Goal: Download file/media

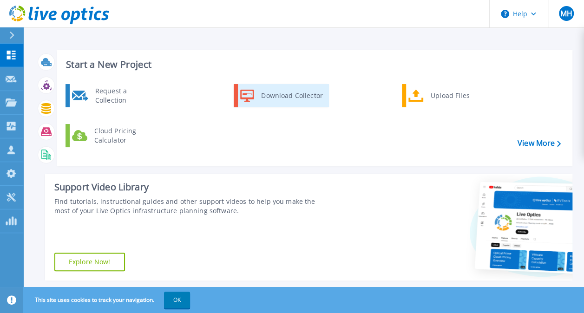
click at [290, 97] on div "Download Collector" at bounding box center [291, 95] width 70 height 19
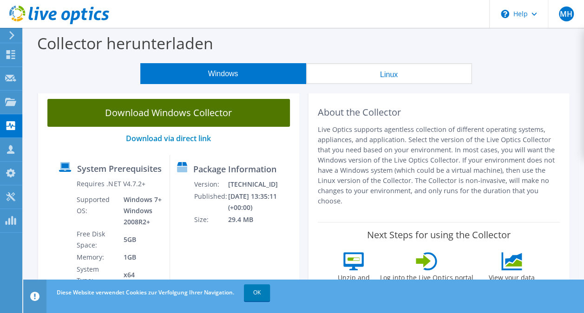
click at [183, 114] on link "Download Windows Collector" at bounding box center [168, 113] width 242 height 28
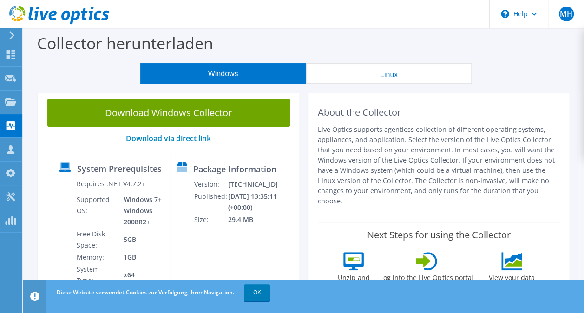
click at [216, 17] on header "MH Teammitglied Martin Hennemann [EMAIL_ADDRESS][PERSON_NAME][DOMAIN_NAME] PMCS…" at bounding box center [292, 14] width 584 height 28
click at [570, 13] on span "MH" at bounding box center [566, 14] width 15 height 15
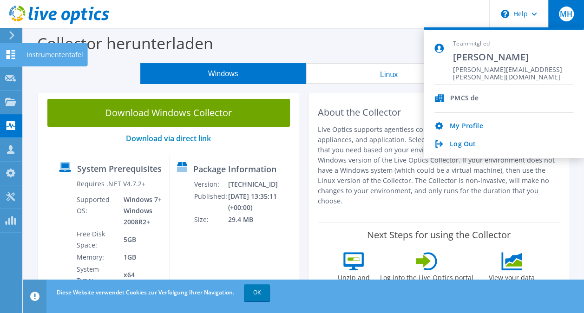
click at [11, 55] on icon at bounding box center [10, 54] width 11 height 9
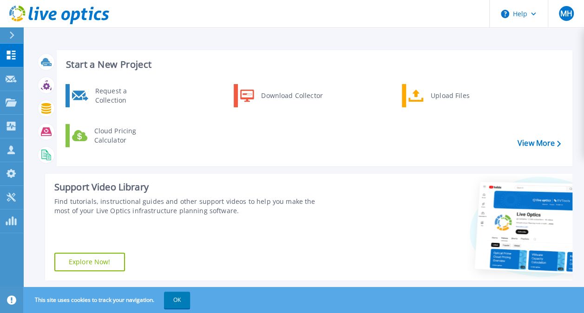
click at [50, 11] on icon at bounding box center [59, 15] width 100 height 19
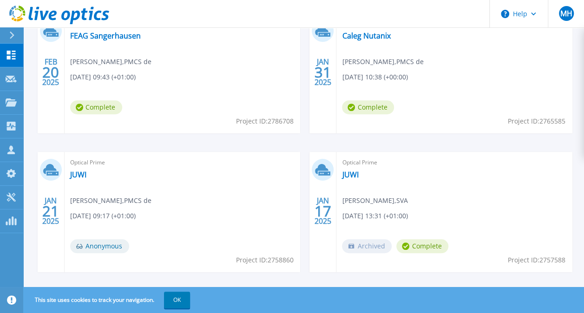
scroll to position [325, 0]
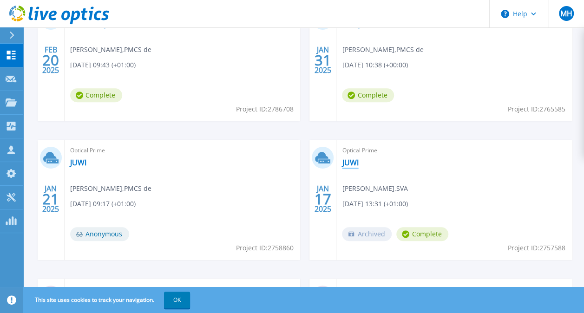
click at [354, 165] on link "JUWI" at bounding box center [350, 162] width 16 height 9
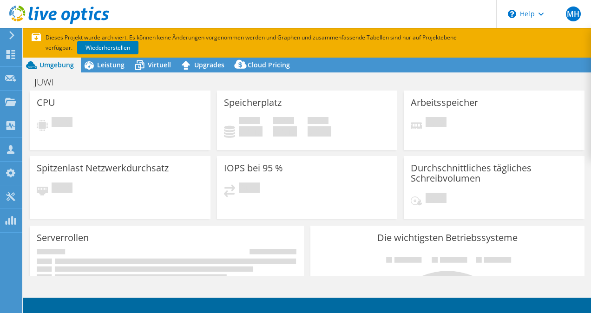
select select "USD"
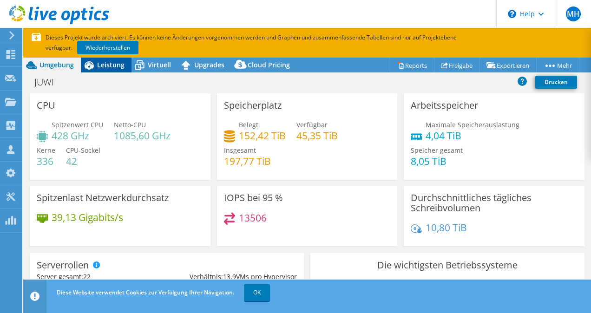
click at [107, 65] on span "Leistung" at bounding box center [110, 64] width 27 height 9
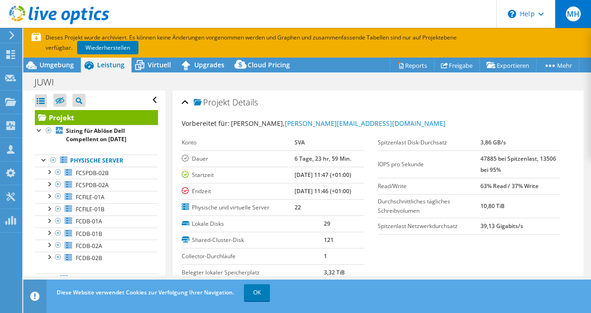
click at [571, 15] on span "MH" at bounding box center [573, 14] width 15 height 15
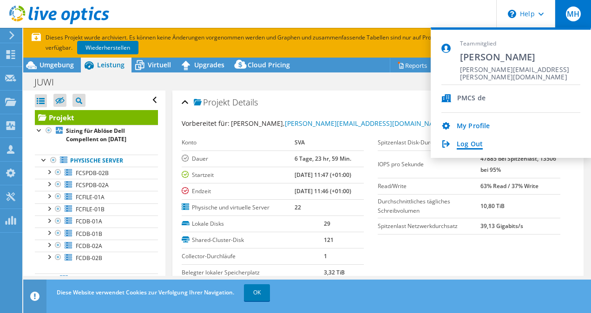
click at [463, 144] on link "Log Out" at bounding box center [470, 144] width 26 height 9
